Goal: Entertainment & Leisure: Consume media (video, audio)

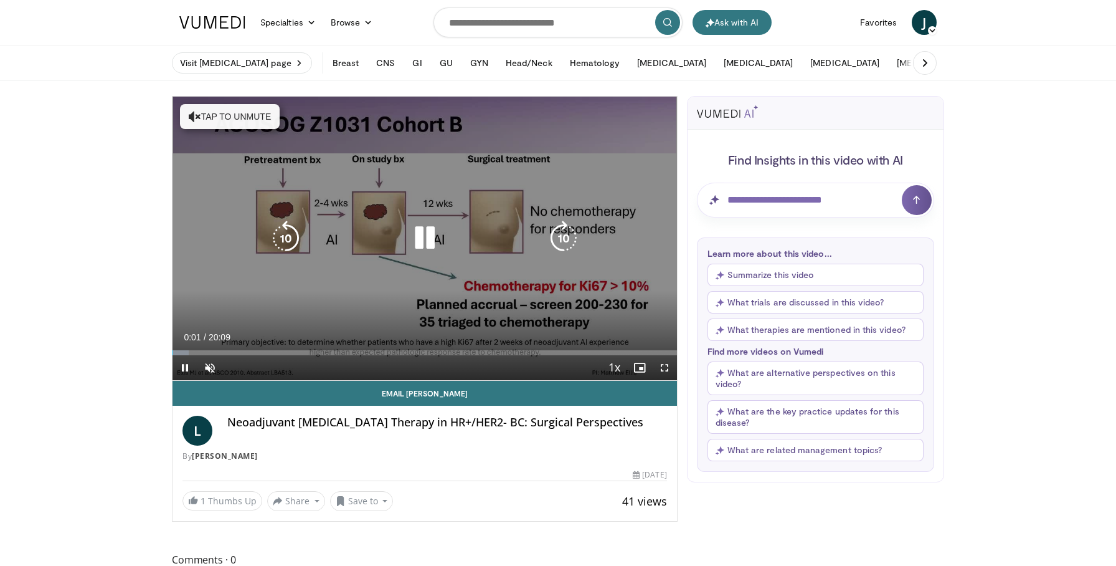
click at [200, 125] on button "Tap to unmute" at bounding box center [230, 116] width 100 height 25
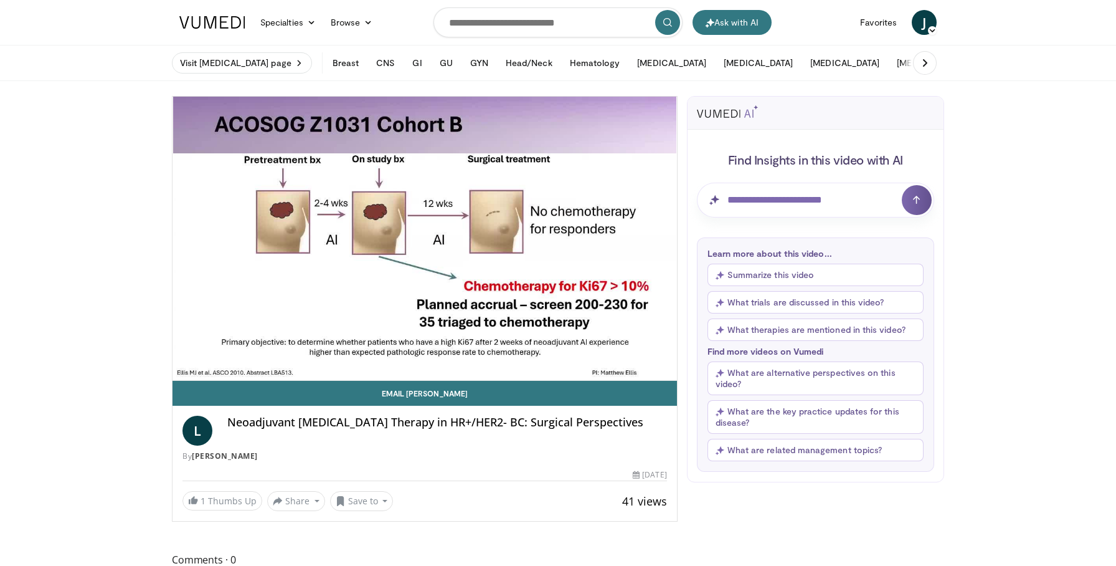
click at [3, 26] on header "Ask with AI Specialties Adult & Family Medicine Allergy, Asthma, Immunology Ane…" at bounding box center [558, 40] width 1116 height 81
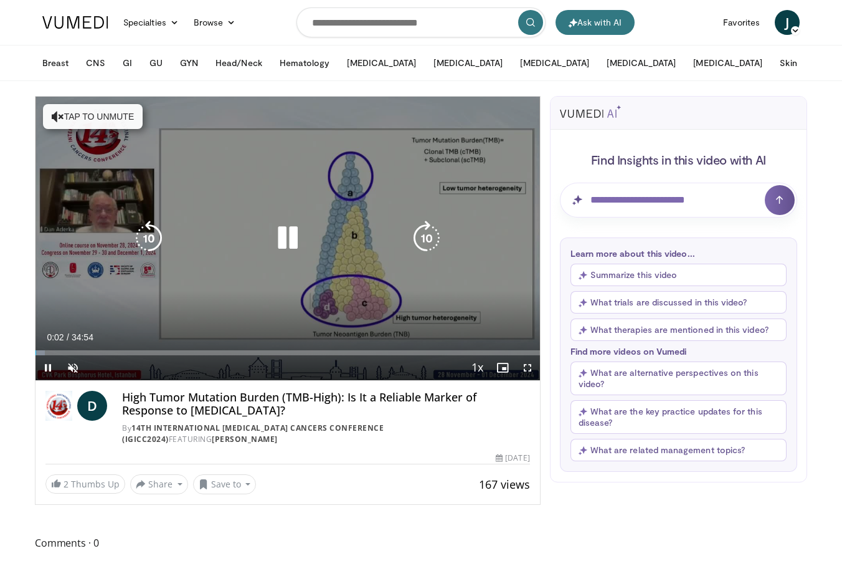
click at [289, 238] on icon "Video Player" at bounding box center [287, 238] width 35 height 35
click at [290, 234] on icon "Video Player" at bounding box center [287, 238] width 35 height 35
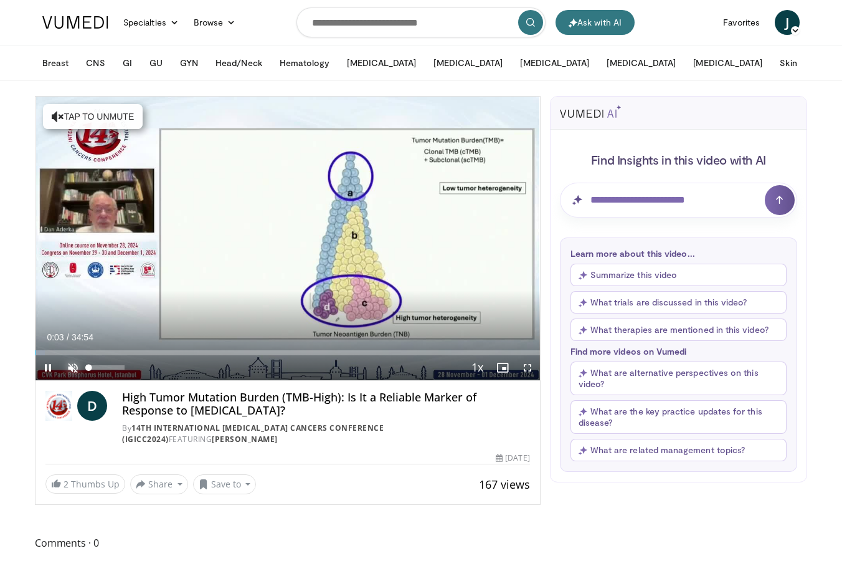
click at [80, 366] on span "Video Player" at bounding box center [72, 367] width 25 height 25
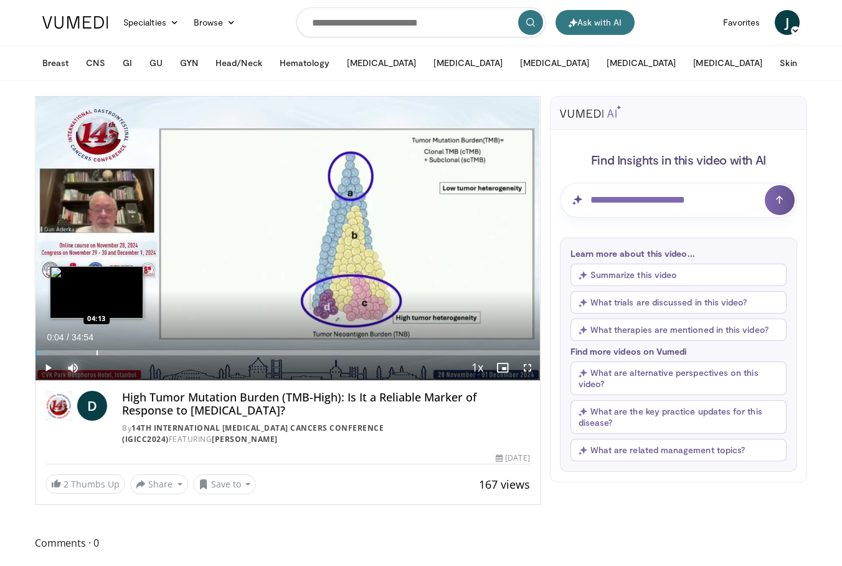
drag, startPoint x: 97, startPoint y: 353, endPoint x: 112, endPoint y: 349, distance: 15.9
click at [97, 353] on div "Progress Bar" at bounding box center [97, 352] width 1 height 5
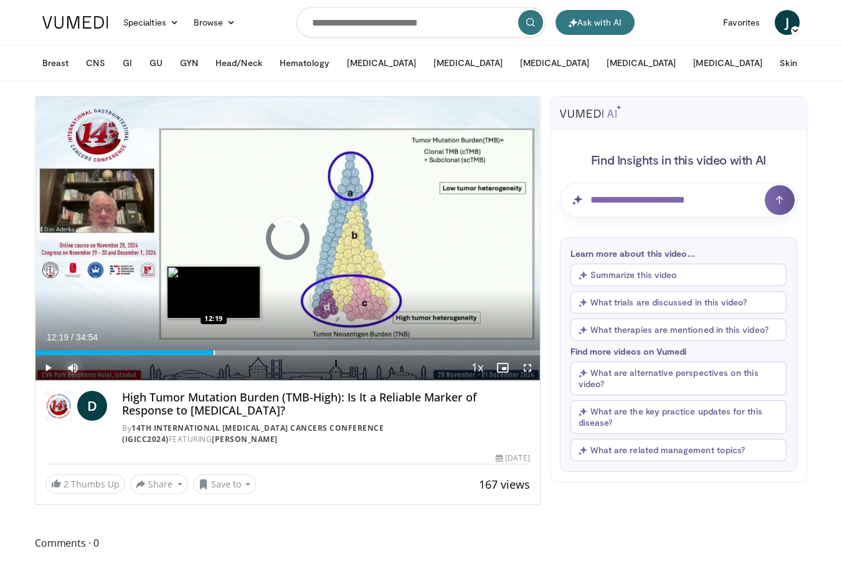
click at [214, 351] on div "Progress Bar" at bounding box center [214, 352] width 1 height 5
